Goal: Navigation & Orientation: Go to known website

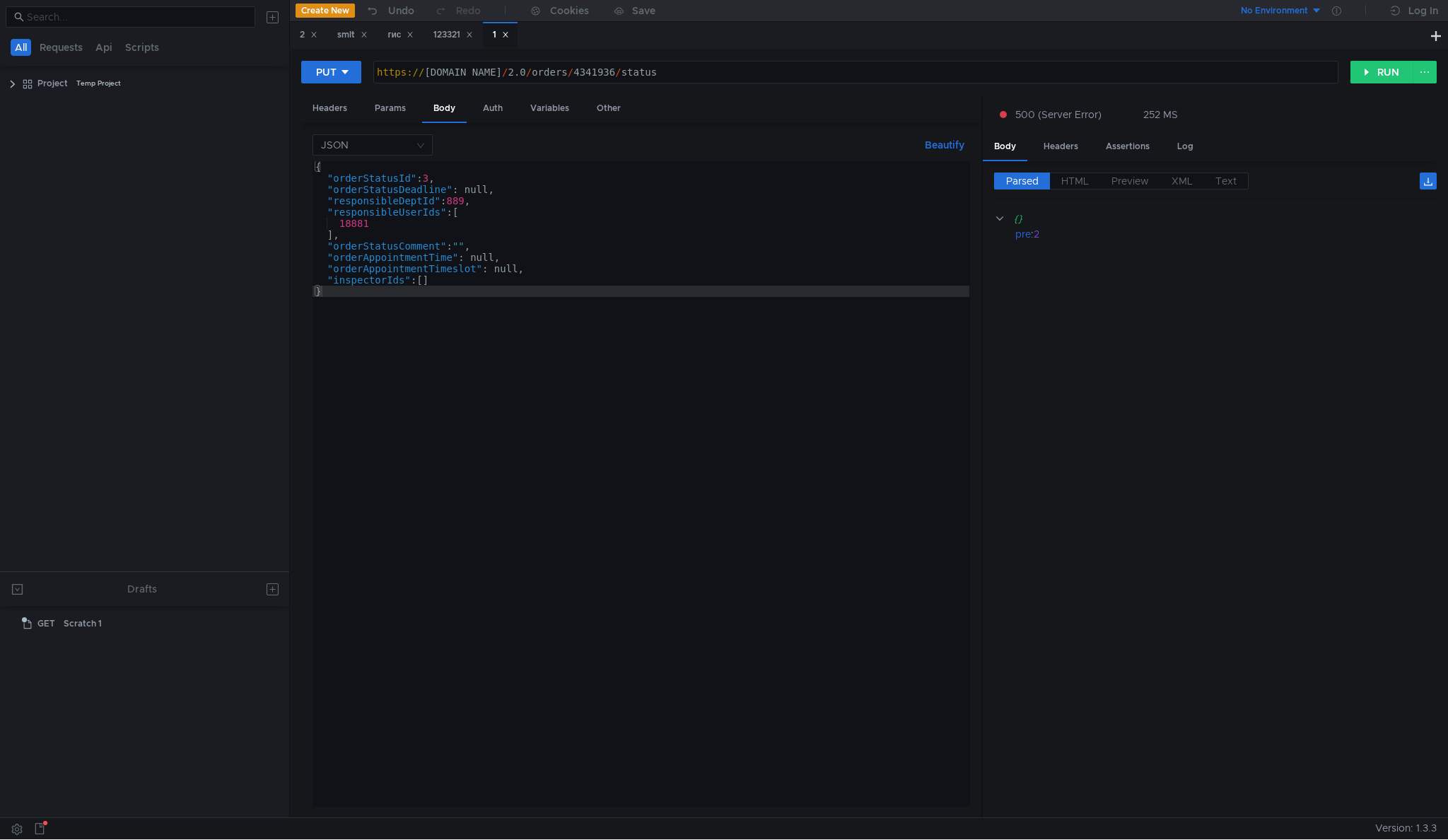
scroll to position [0, 8]
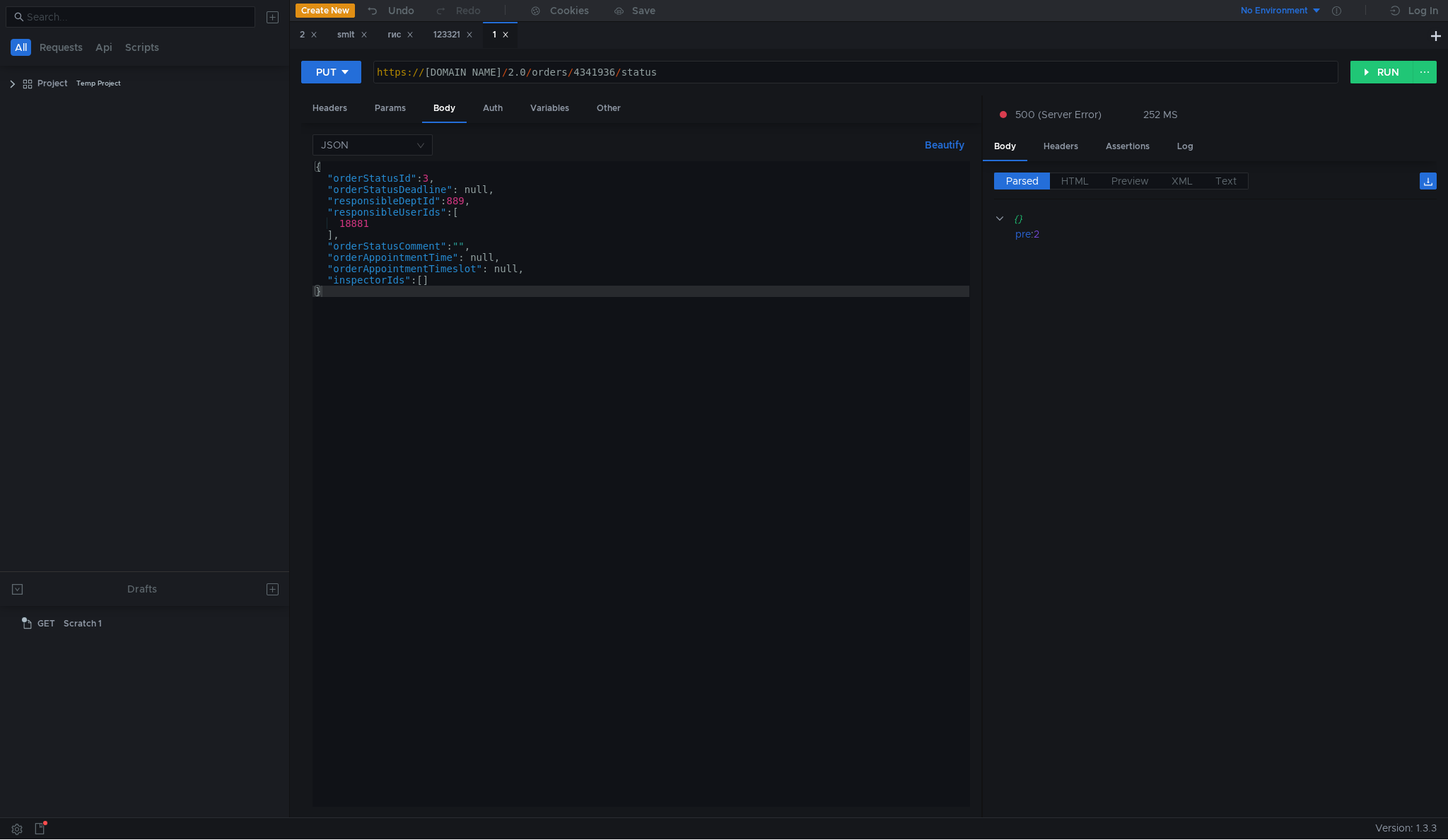
scroll to position [0, 8]
